Goal: Information Seeking & Learning: Find specific fact

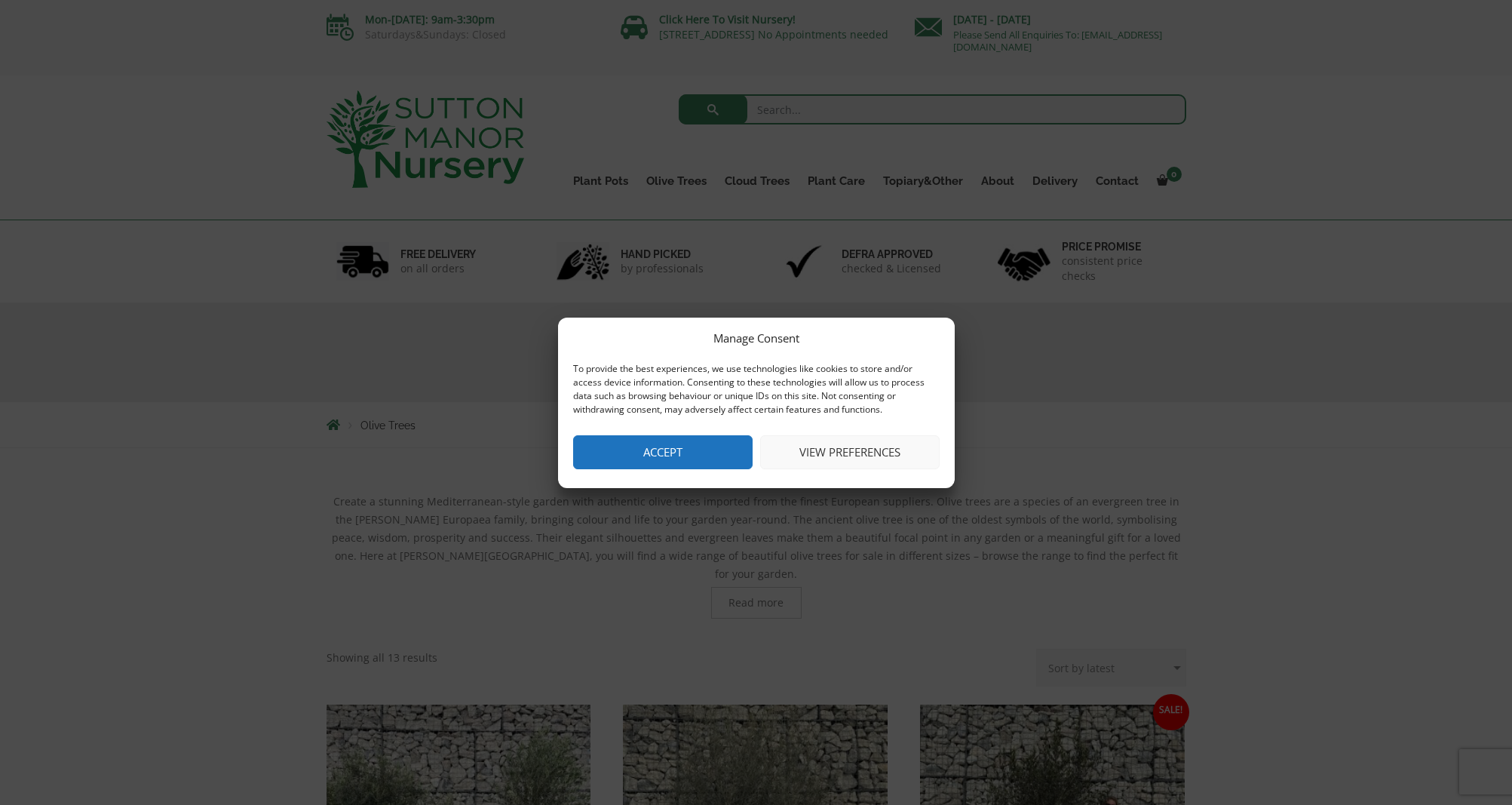
click at [694, 457] on button "Accept" at bounding box center [663, 452] width 179 height 34
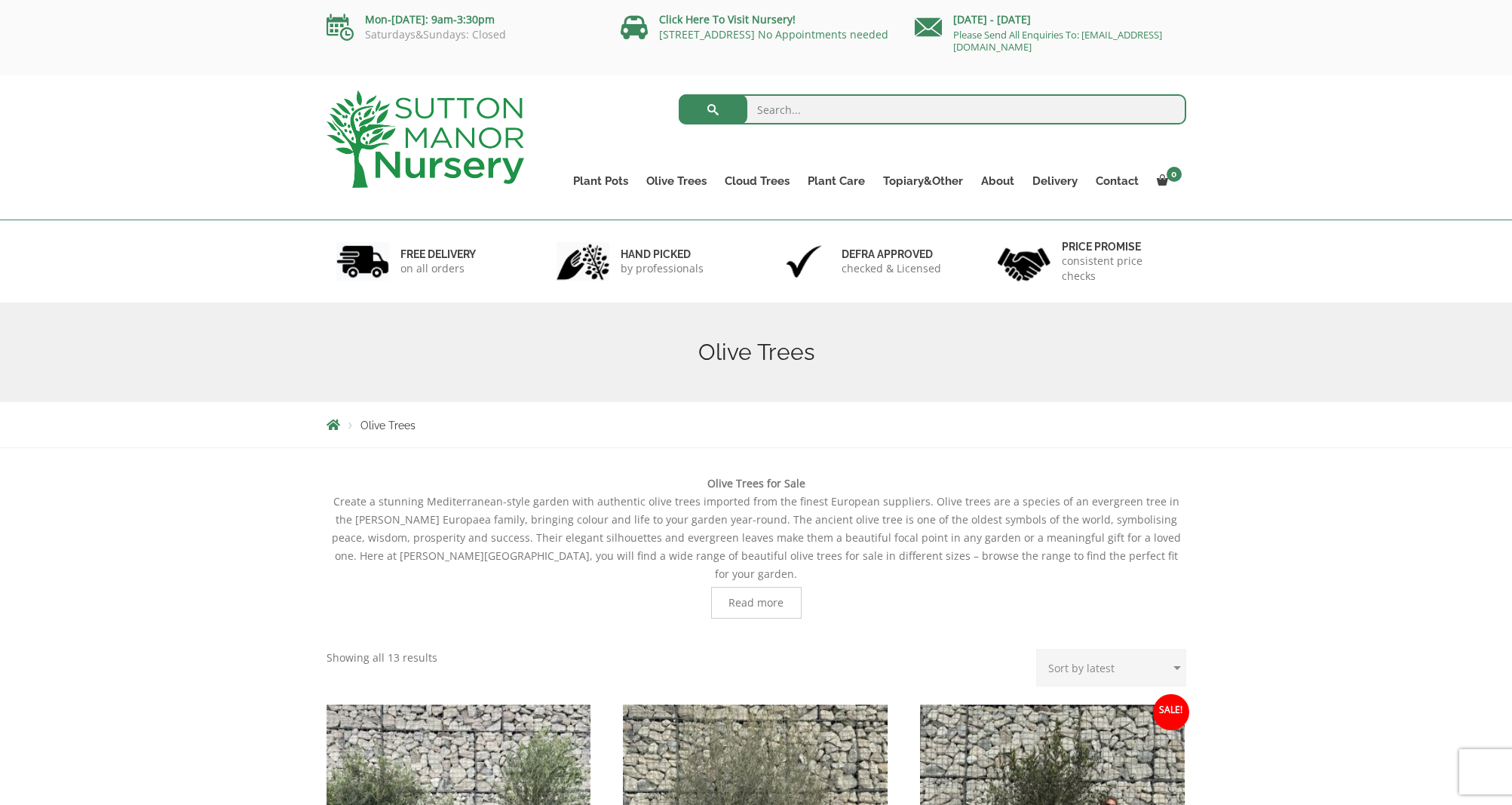
click at [880, 87] on div "Search for: Plant Pots Resin Bonded Pots The Amalfi Pots The Milan Pots The Cap…" at bounding box center [866, 148] width 662 height 144
click at [877, 122] on input "search" at bounding box center [932, 109] width 507 height 30
type input "[PERSON_NAME]"
click at [679, 94] on button "submit" at bounding box center [713, 109] width 69 height 30
